Goal: Find contact information: Find contact information

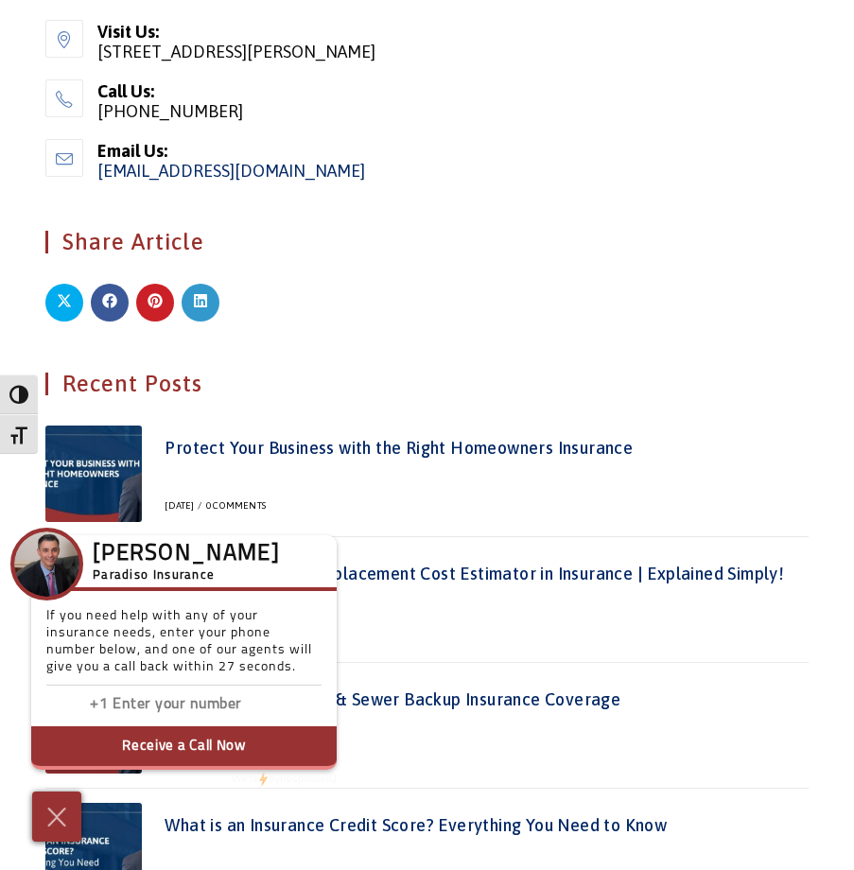
scroll to position [3501, 0]
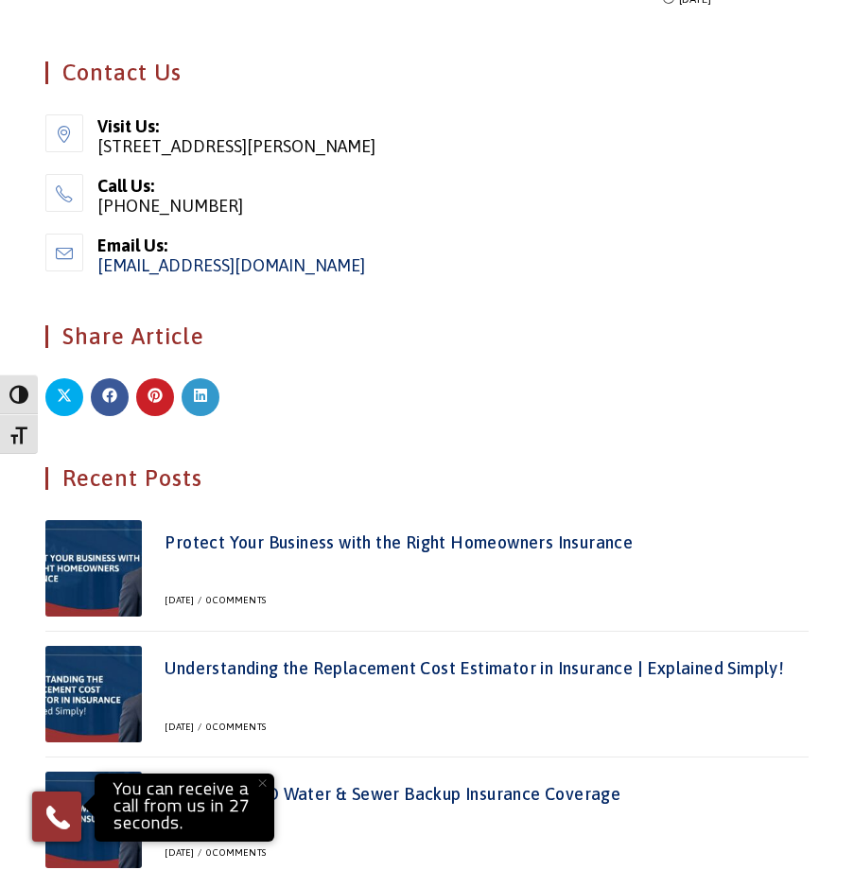
drag, startPoint x: 381, startPoint y: 174, endPoint x: 95, endPoint y: 169, distance: 286.6
click at [95, 234] on div "Email Us: [EMAIL_ADDRESS][DOMAIN_NAME] Opens in your application" at bounding box center [426, 254] width 763 height 41
copy link "[EMAIL_ADDRESS][DOMAIN_NAME]"
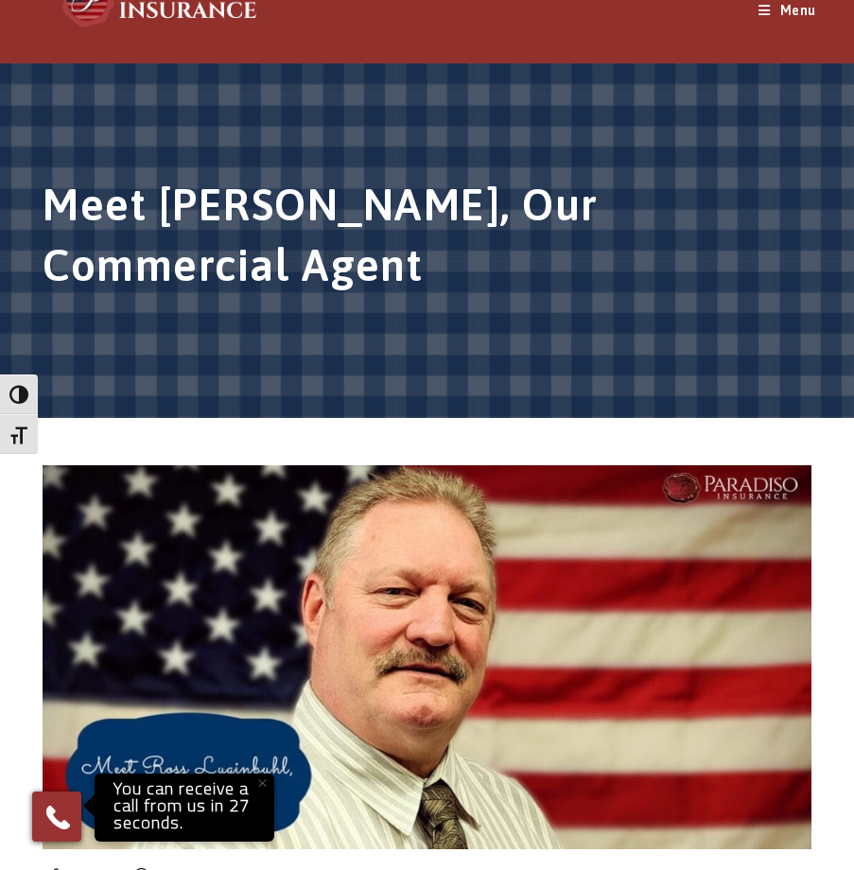
scroll to position [0, 0]
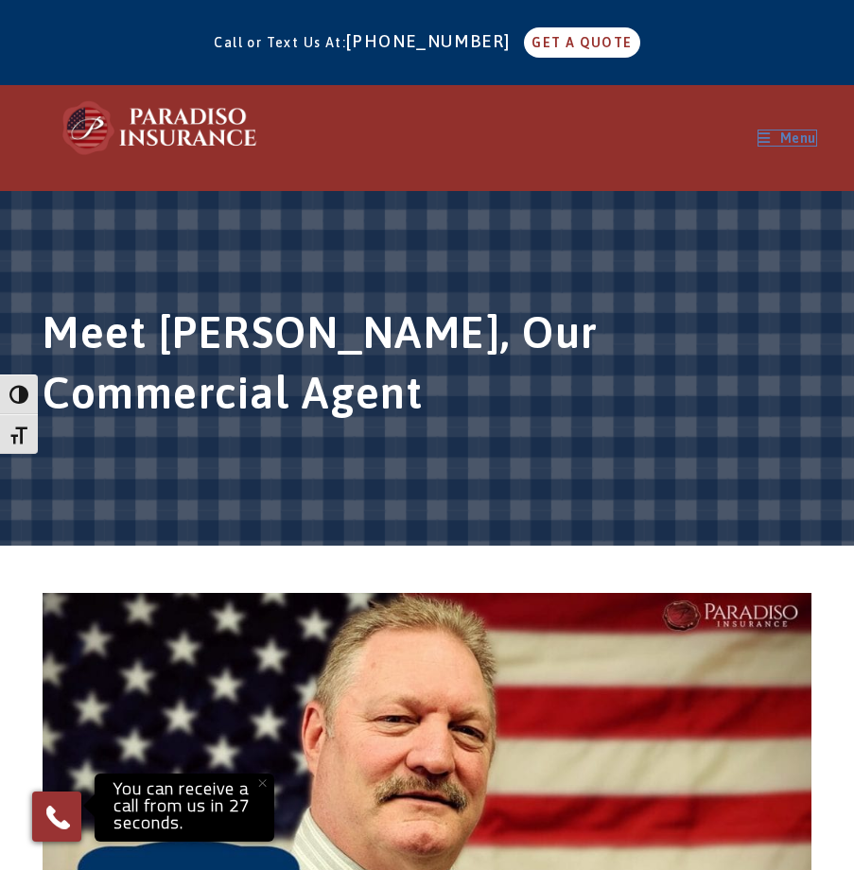
click at [776, 134] on span "Menu" at bounding box center [796, 138] width 42 height 15
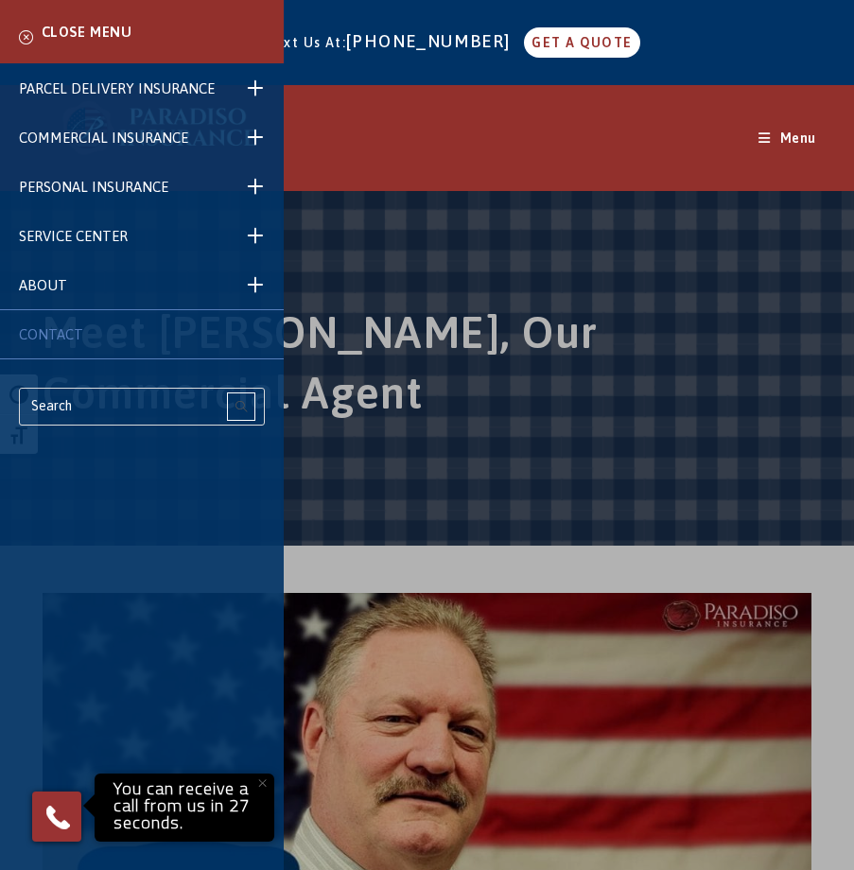
click at [56, 336] on span "CONTACT" at bounding box center [51, 334] width 64 height 16
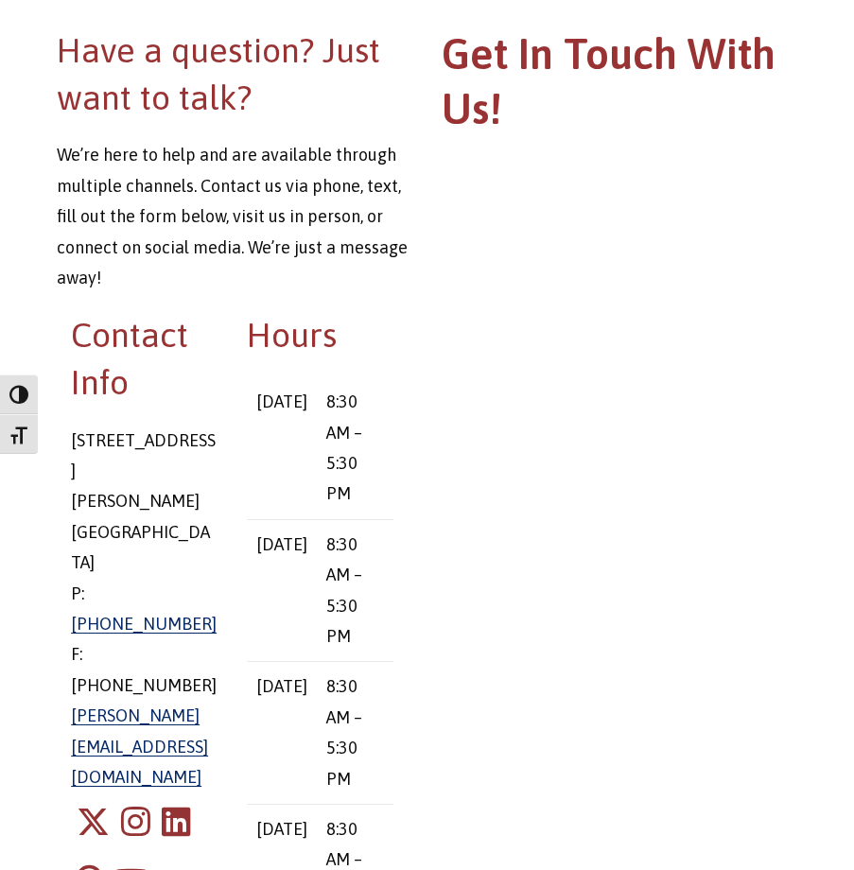
scroll to position [292, 0]
